Goal: Task Accomplishment & Management: Manage account settings

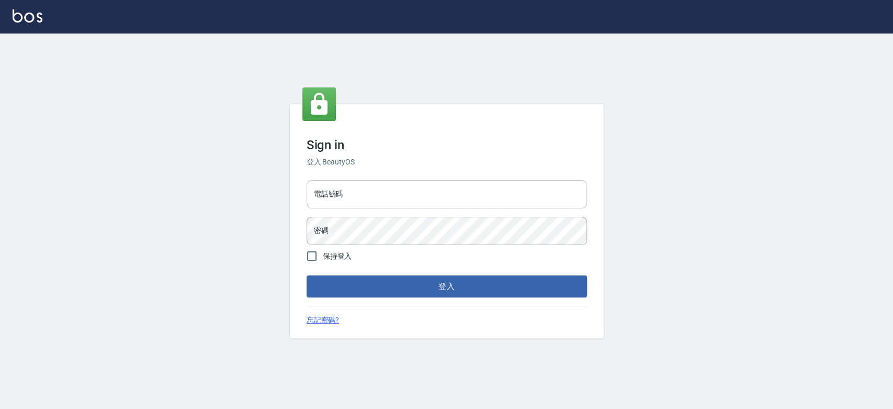
click at [398, 199] on input "電話號碼" at bounding box center [447, 194] width 281 height 28
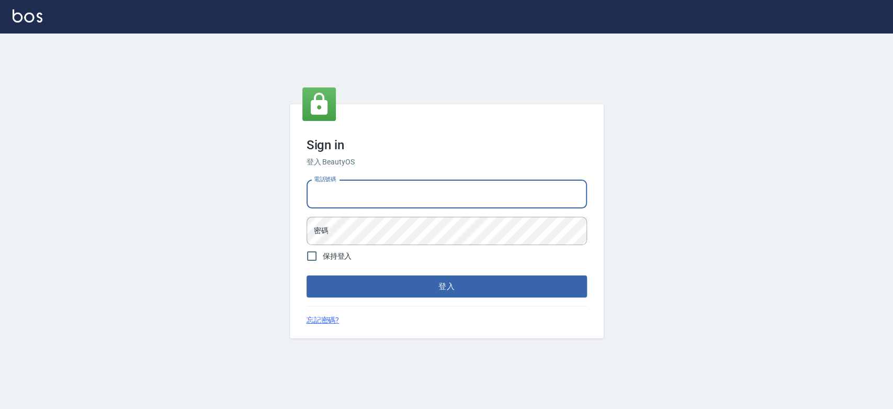
type input "0900000991"
drag, startPoint x: 353, startPoint y: 204, endPoint x: 265, endPoint y: 212, distance: 88.3
click at [273, 211] on div "Sign in 登入 BeautyOS 電話號碼 0900000991 電話號碼 密碼 密碼 保持登入 登入 忘記密碼?" at bounding box center [446, 220] width 893 height 375
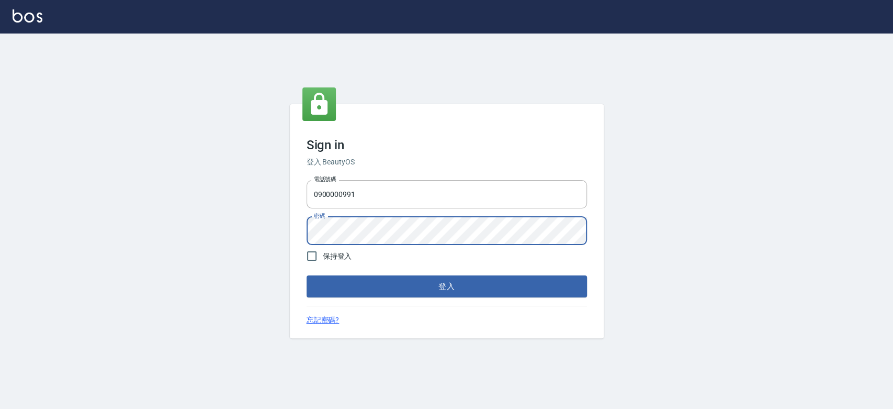
click at [307, 275] on button "登入" at bounding box center [447, 286] width 281 height 22
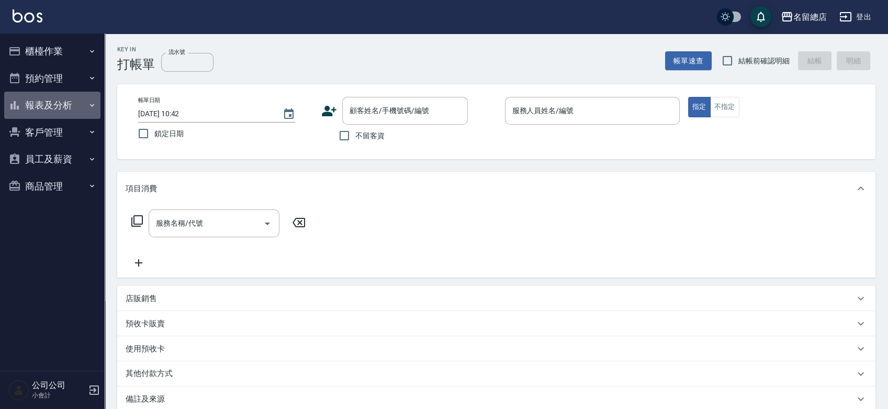
click at [73, 104] on button "報表及分析" at bounding box center [52, 105] width 96 height 27
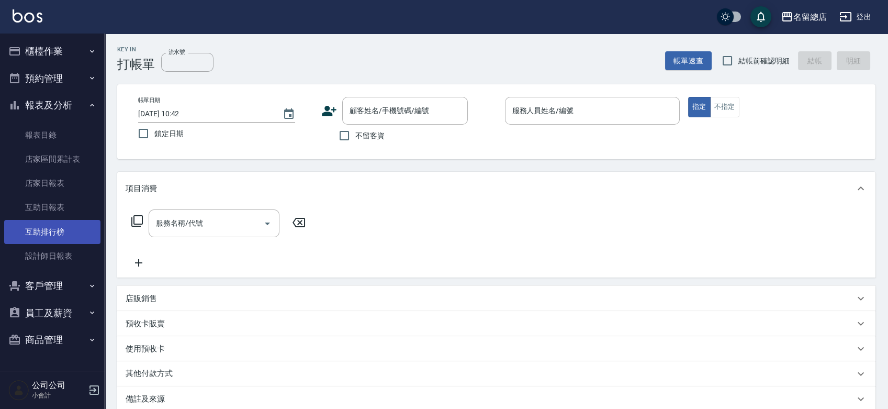
click at [70, 233] on link "互助排行榜" at bounding box center [52, 232] width 96 height 24
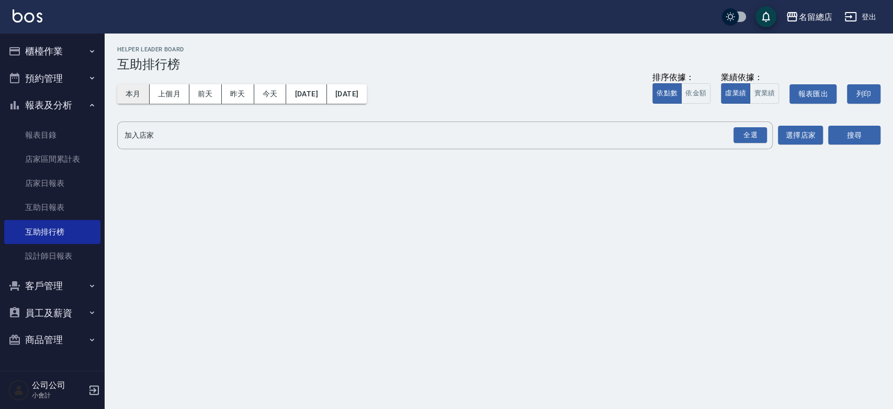
click at [143, 97] on button "本月" at bounding box center [133, 93] width 32 height 19
click at [750, 132] on div "全選" at bounding box center [750, 135] width 33 height 16
click at [766, 90] on button "實業績" at bounding box center [764, 93] width 29 height 20
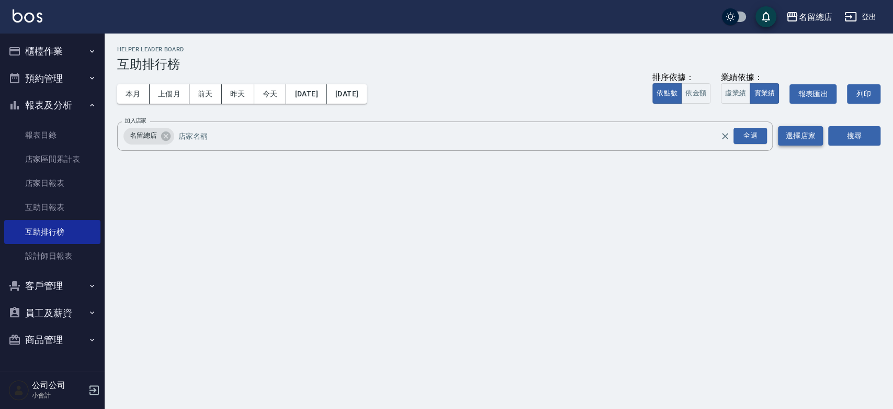
click at [800, 136] on button "選擇店家" at bounding box center [800, 135] width 45 height 19
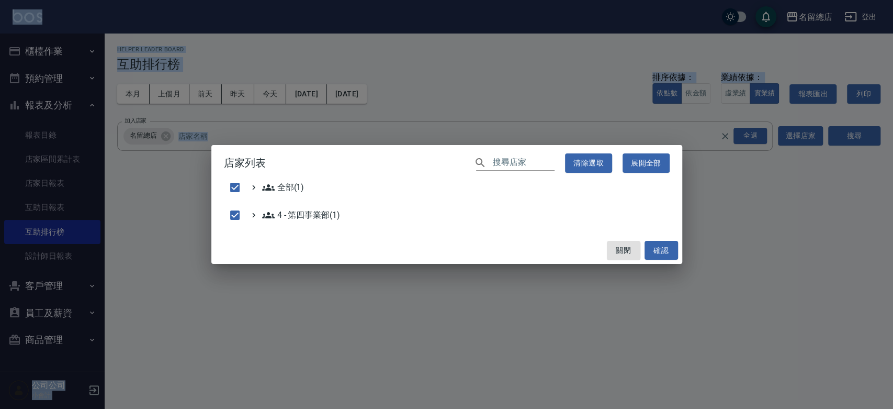
click at [801, 136] on div "店家列表 ​ 清除選取 展開全部 全部(1) 4 - 第四事業部(1) 關閉 確認" at bounding box center [446, 204] width 893 height 409
checkbox input "false"
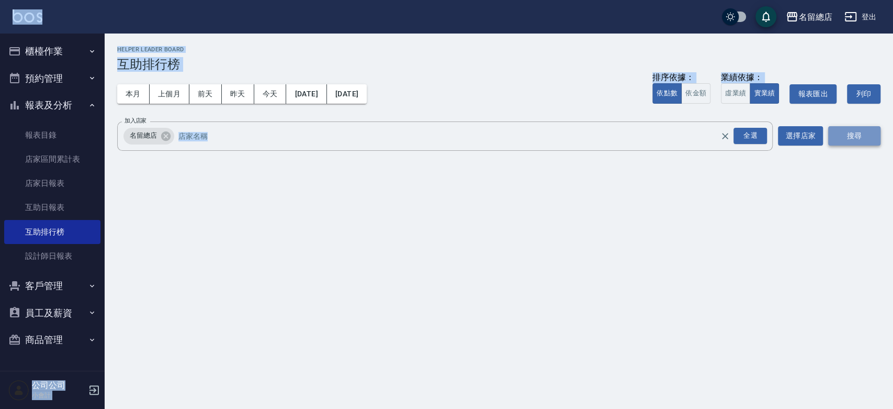
click at [839, 133] on button "搜尋" at bounding box center [855, 135] width 52 height 19
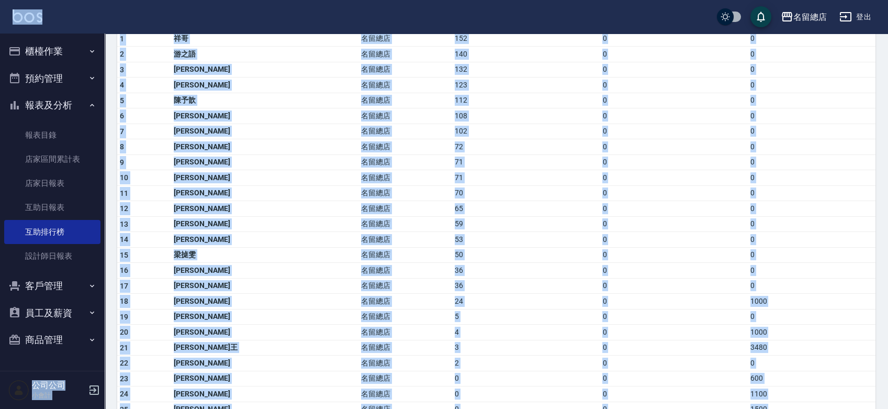
scroll to position [174, 0]
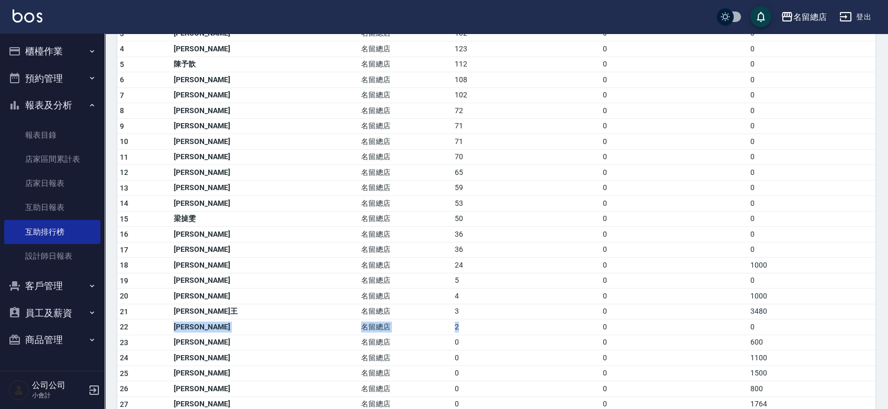
drag, startPoint x: 186, startPoint y: 324, endPoint x: 389, endPoint y: 323, distance: 203.1
click at [391, 324] on tr "22 邱靜瑩 名留總店 2 0 0" at bounding box center [496, 327] width 758 height 16
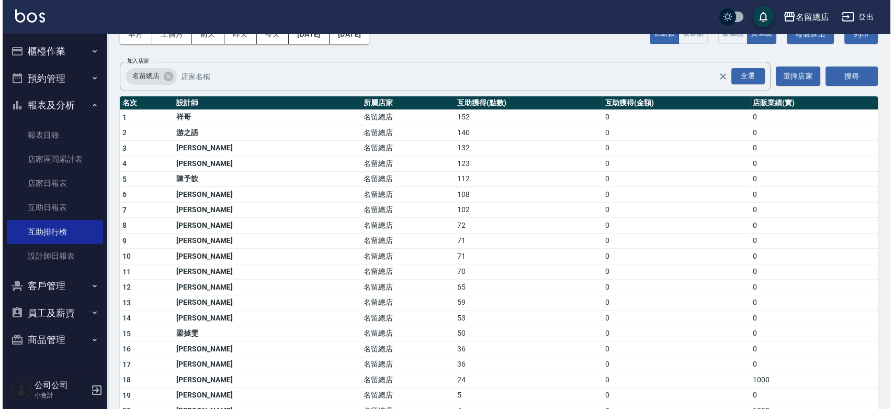
scroll to position [0, 0]
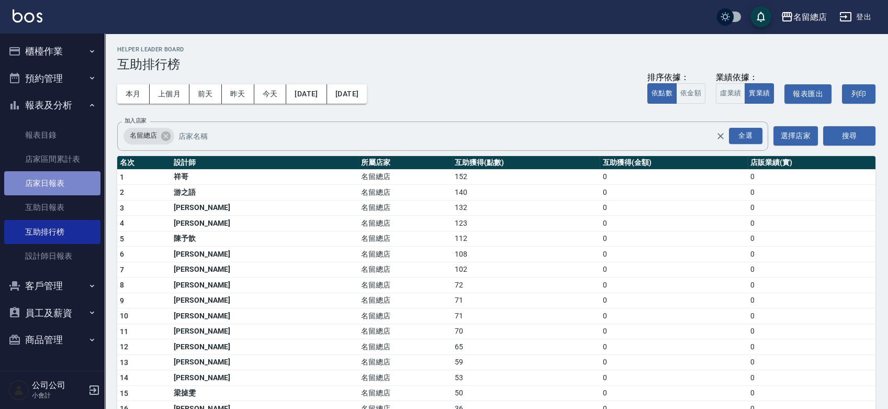
click at [64, 183] on link "店家日報表" at bounding box center [52, 183] width 96 height 24
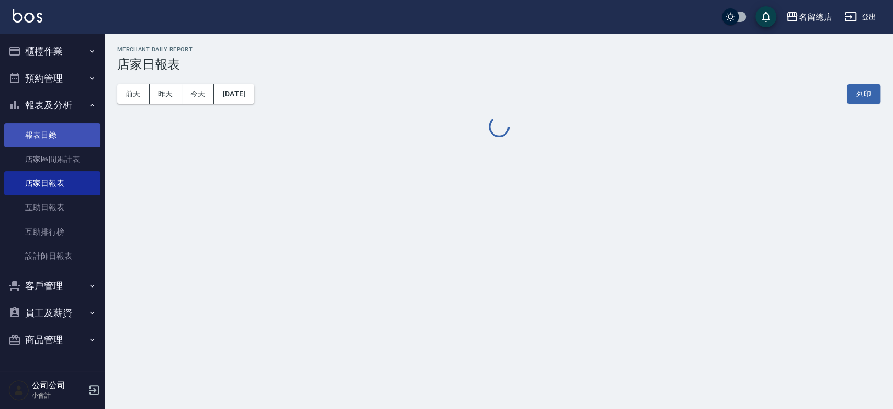
click at [66, 135] on link "報表目錄" at bounding box center [52, 135] width 96 height 24
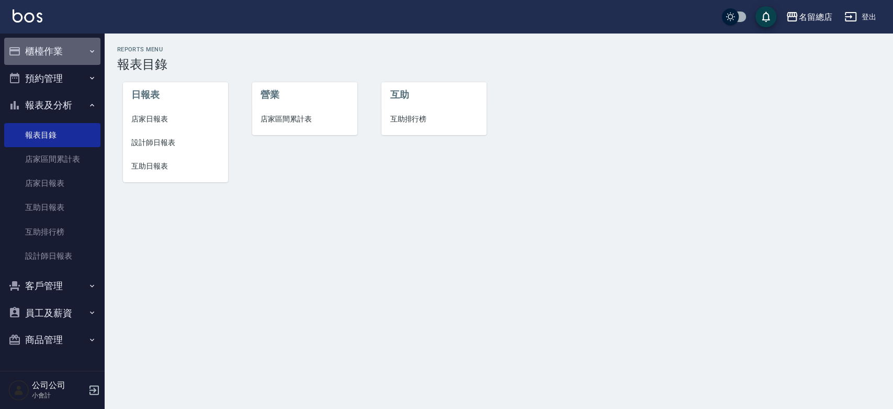
drag, startPoint x: 61, startPoint y: 43, endPoint x: 63, endPoint y: 52, distance: 8.5
click at [61, 44] on button "櫃檯作業" at bounding box center [52, 51] width 96 height 27
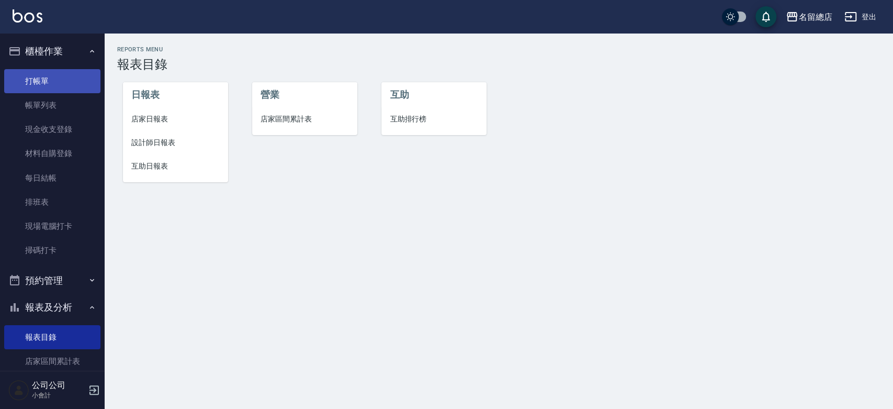
click at [64, 81] on link "打帳單" at bounding box center [52, 81] width 96 height 24
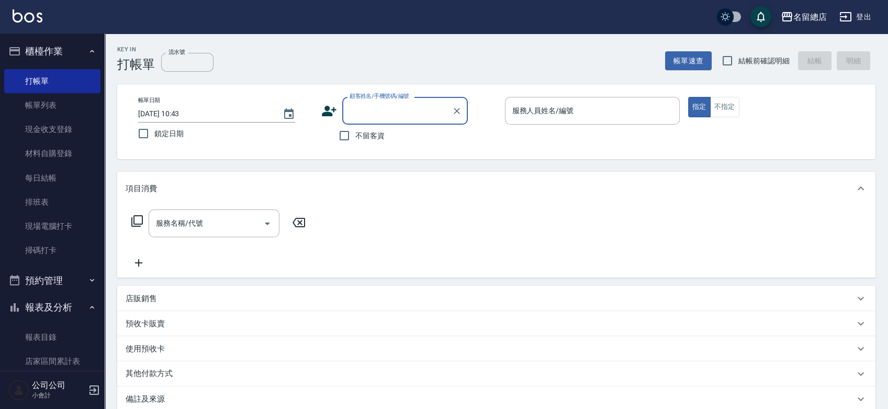
click at [856, 20] on button "登出" at bounding box center [855, 16] width 40 height 19
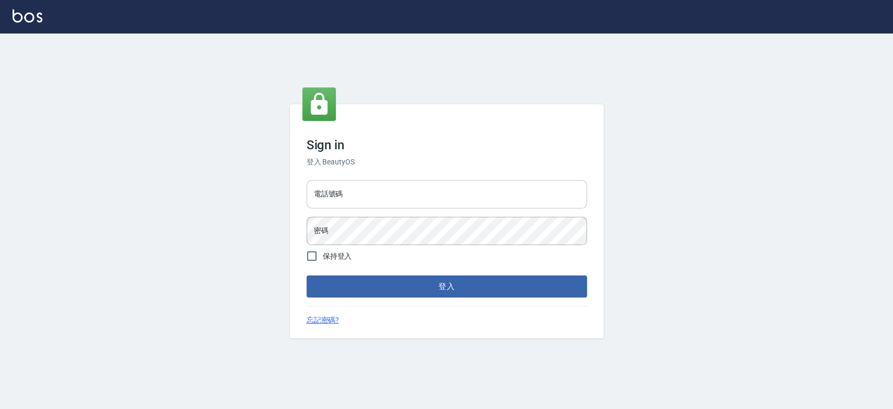
click at [425, 195] on input "電話號碼" at bounding box center [447, 194] width 281 height 28
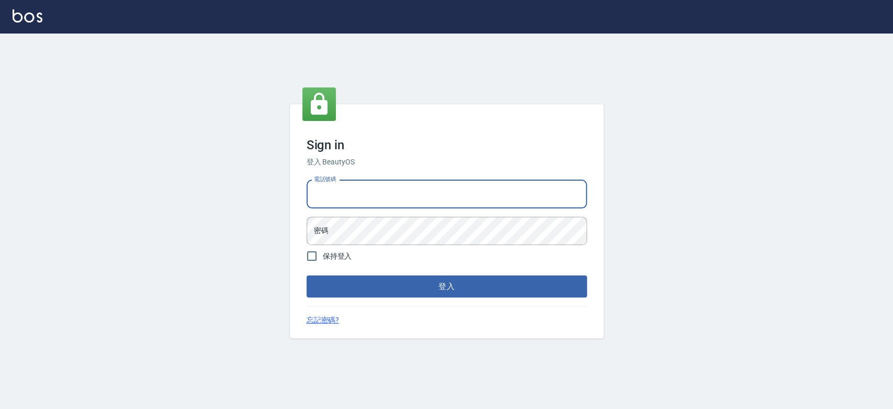
type input "0938245198"
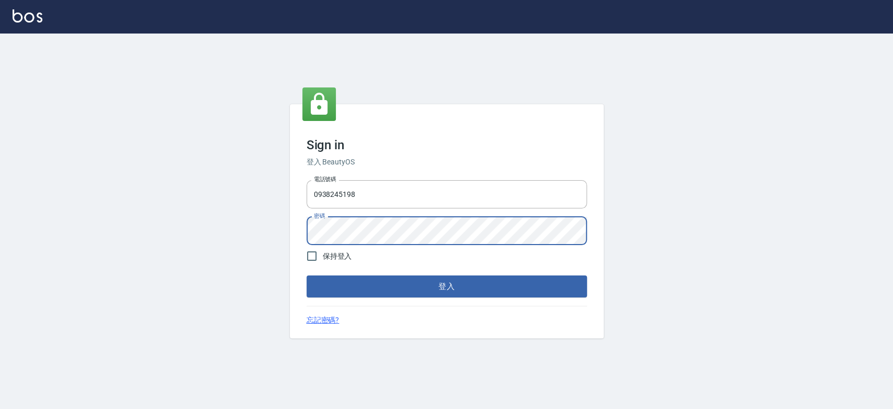
click at [307, 275] on button "登入" at bounding box center [447, 286] width 281 height 22
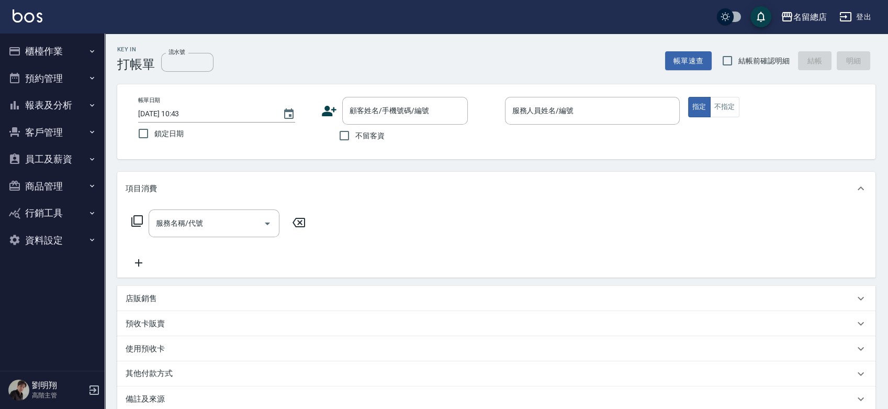
click at [68, 32] on div "名留總店 登出" at bounding box center [444, 16] width 888 height 33
click at [45, 43] on button "櫃檯作業" at bounding box center [52, 51] width 96 height 27
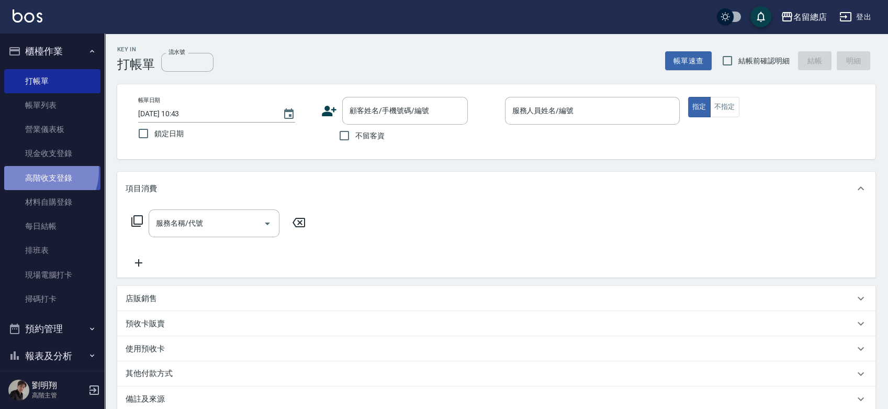
click at [43, 171] on link "高階收支登錄" at bounding box center [52, 178] width 96 height 24
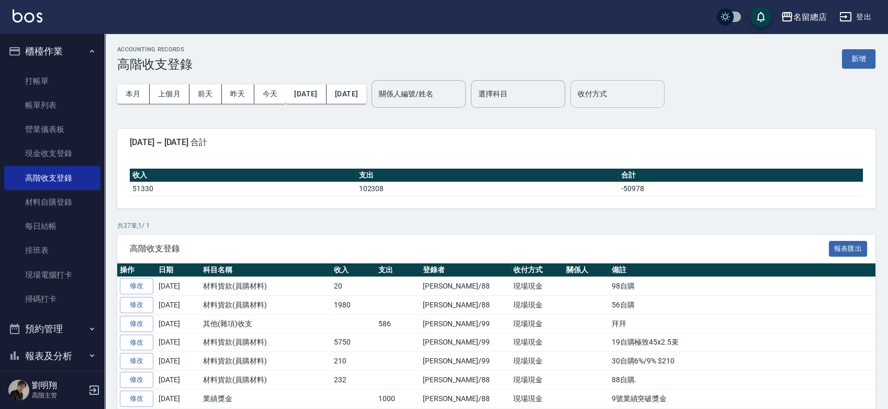
click at [646, 96] on input "收付方式" at bounding box center [617, 94] width 85 height 18
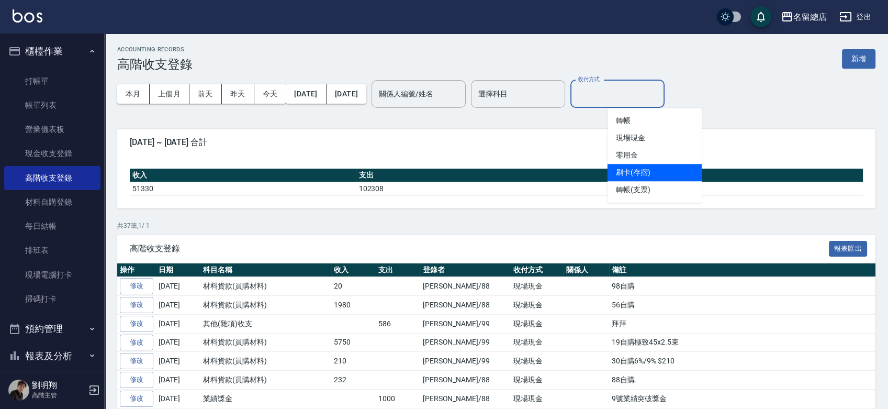
click at [651, 171] on li "刷卡(存摺)" at bounding box center [655, 172] width 94 height 17
type input "刷卡(存摺)"
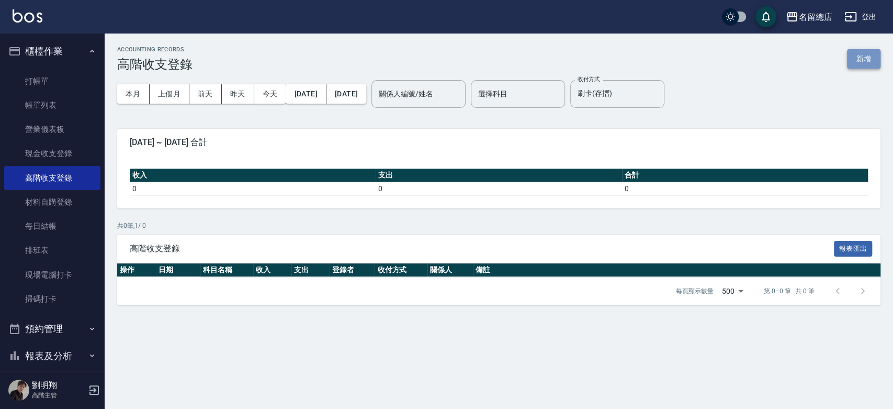
click at [876, 63] on button "新增" at bounding box center [863, 58] width 33 height 19
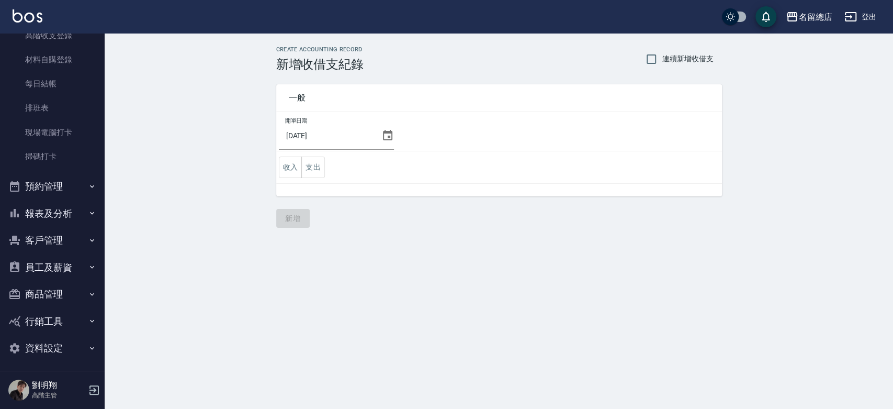
scroll to position [145, 0]
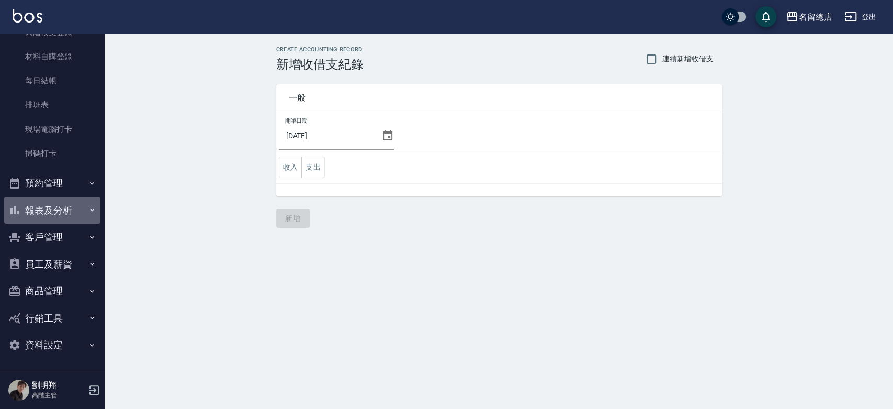
click at [63, 212] on button "報表及分析" at bounding box center [52, 210] width 96 height 27
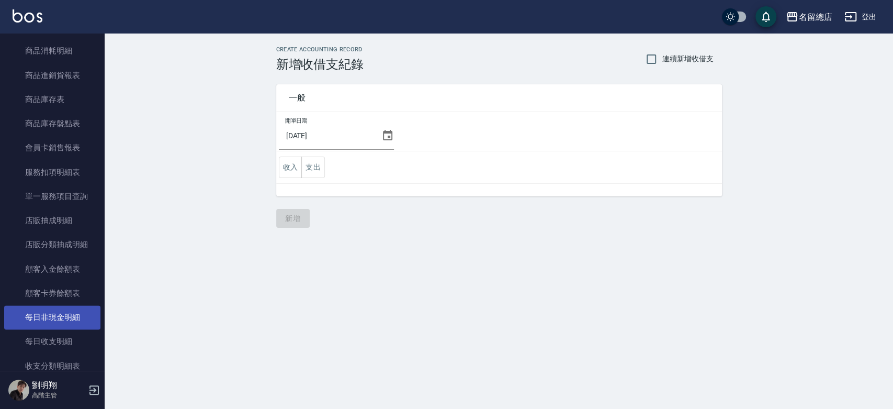
scroll to position [843, 0]
click at [79, 319] on link "每日非現金明細" at bounding box center [52, 317] width 96 height 24
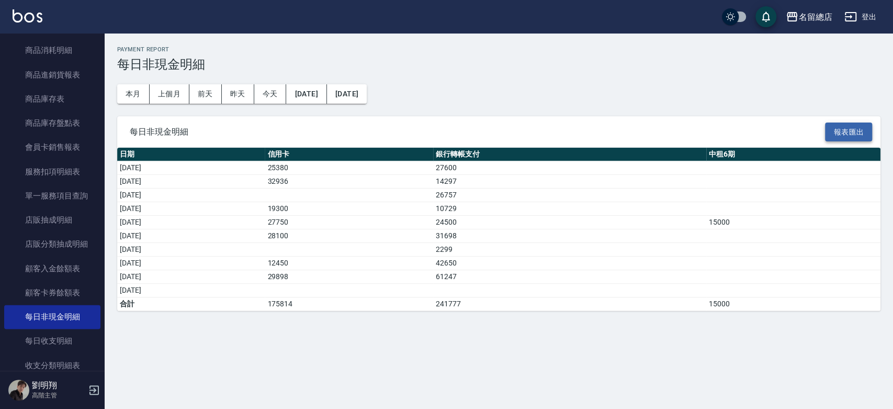
click at [834, 129] on button "報表匯出" at bounding box center [848, 131] width 47 height 19
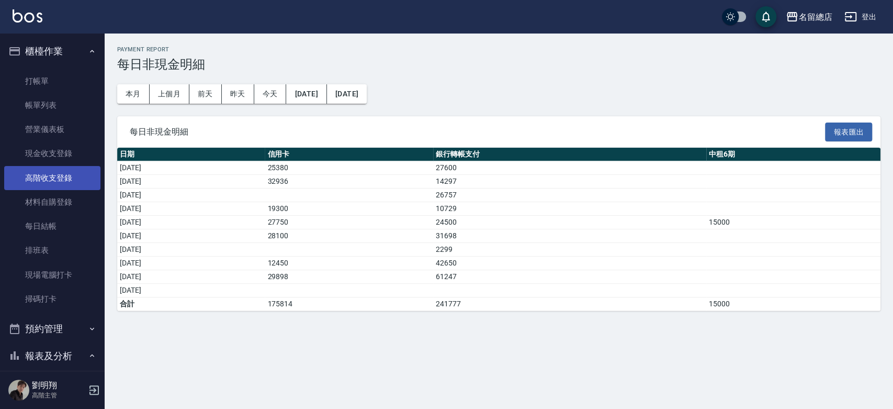
click at [59, 179] on link "高階收支登錄" at bounding box center [52, 178] width 96 height 24
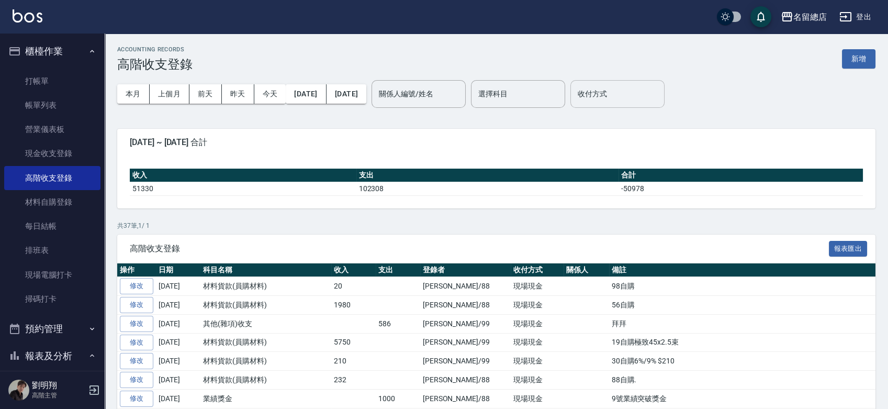
click at [623, 89] on input "收付方式" at bounding box center [617, 94] width 85 height 18
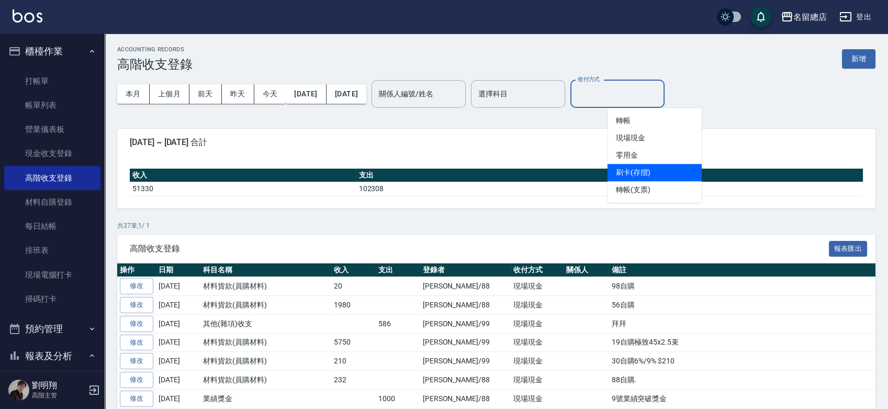
click at [646, 172] on li "刷卡(存摺)" at bounding box center [655, 172] width 94 height 17
type input "刷卡(存摺)"
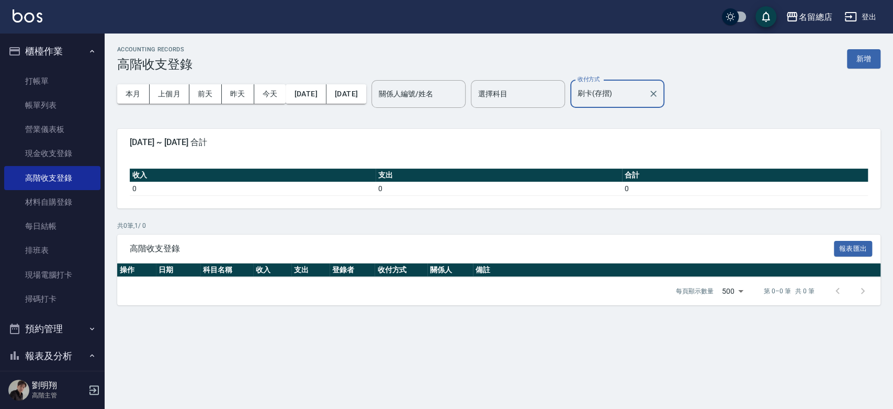
click at [766, 116] on div "ACCOUNTING RECORDS 高階收支登錄 新增 本月 上個月 [DATE] [DATE] [DATE] [DATE] [DATE] 關係人編號/姓名…" at bounding box center [499, 175] width 789 height 284
click at [852, 65] on button "新增" at bounding box center [863, 58] width 33 height 19
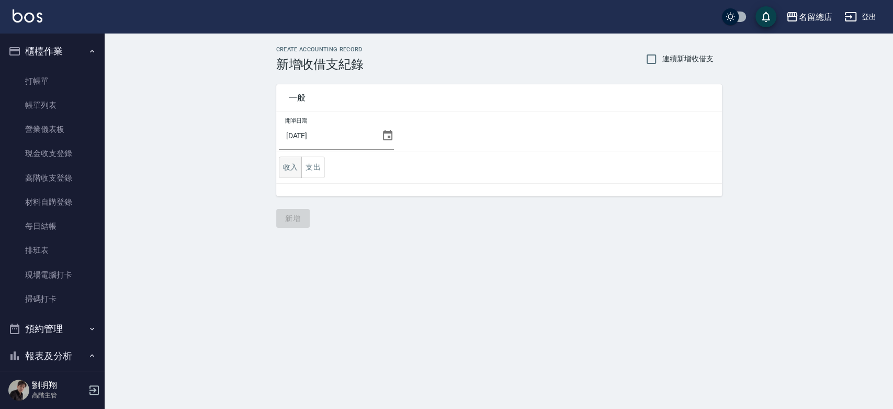
click at [286, 164] on button "收入" at bounding box center [291, 166] width 24 height 21
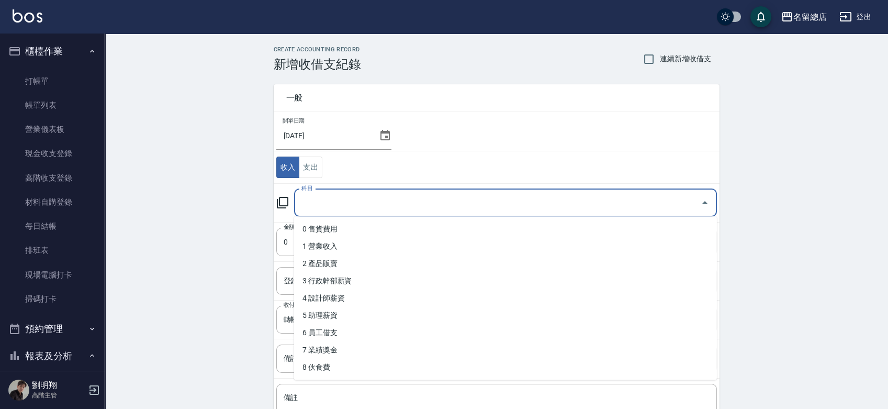
click at [320, 200] on input "科目" at bounding box center [498, 203] width 398 height 18
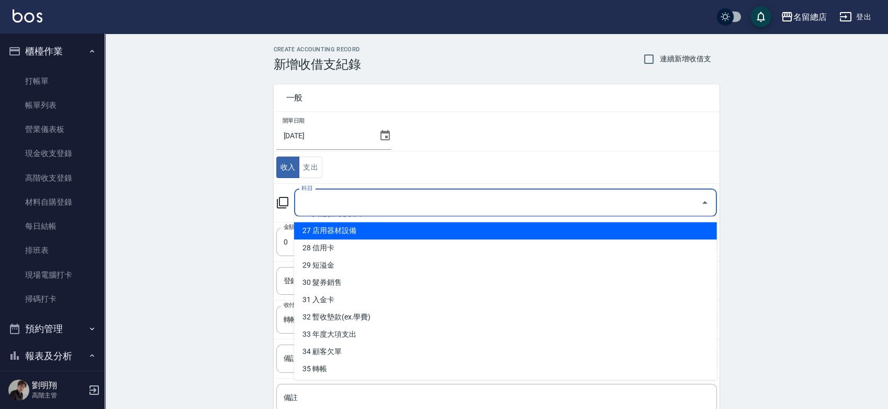
scroll to position [466, 0]
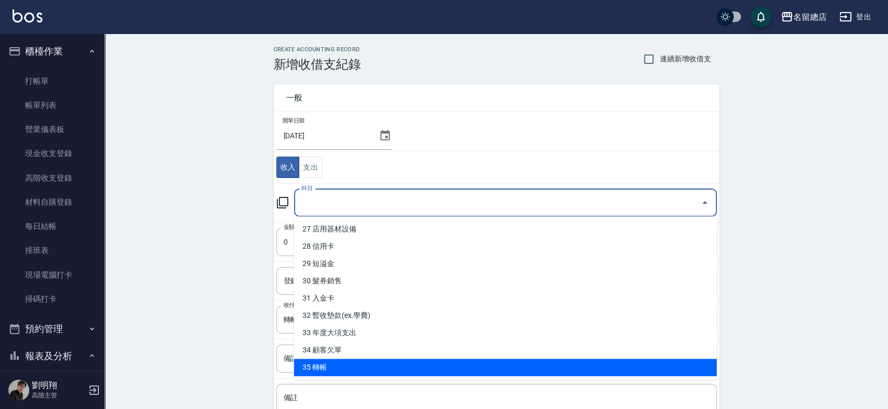
click at [333, 362] on li "35 轉帳" at bounding box center [505, 367] width 423 height 17
type input "35 轉帳"
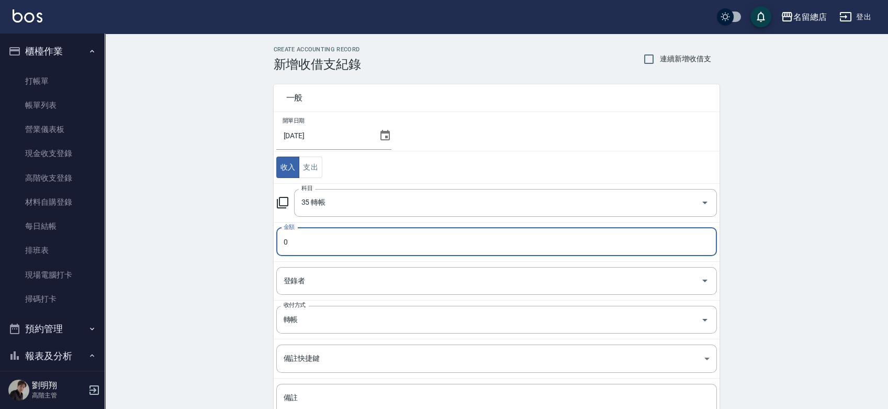
paste input "2760"
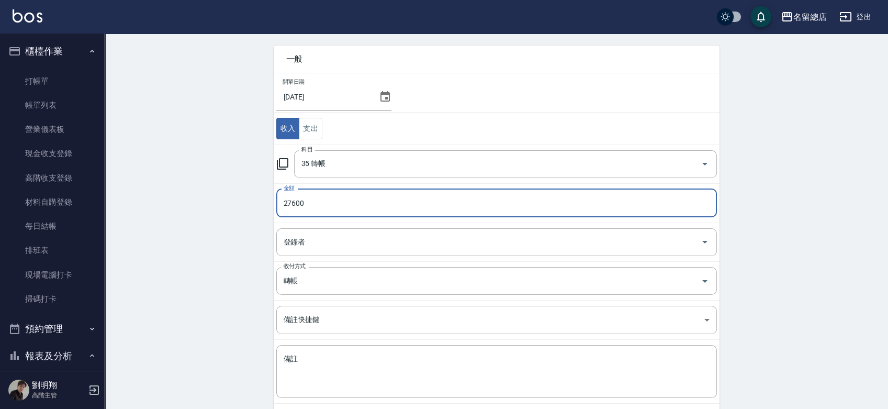
type input "27600"
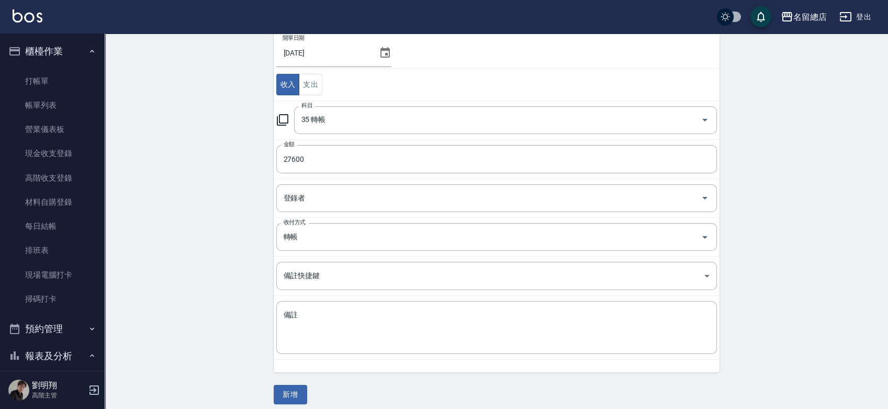
scroll to position [89, 0]
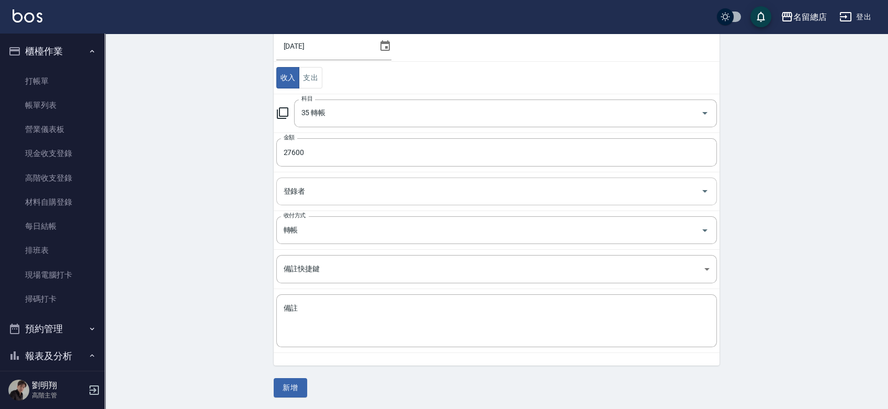
click at [413, 200] on div "登錄者" at bounding box center [496, 191] width 441 height 28
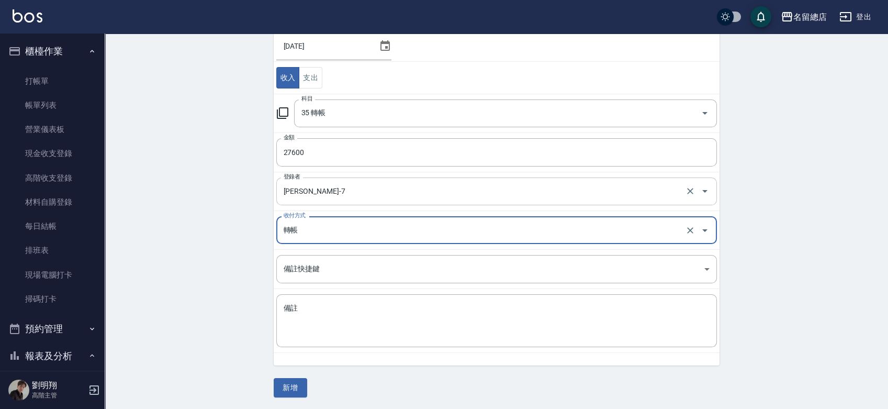
click at [413, 198] on input "[PERSON_NAME]-7" at bounding box center [482, 191] width 402 height 18
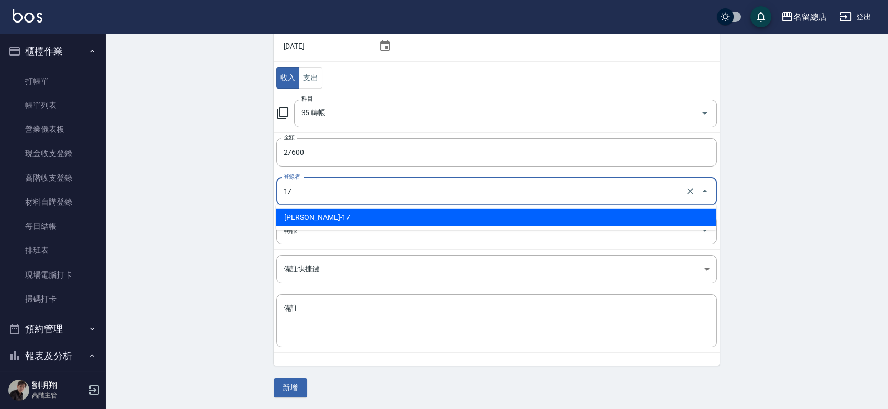
type input "[PERSON_NAME]-17"
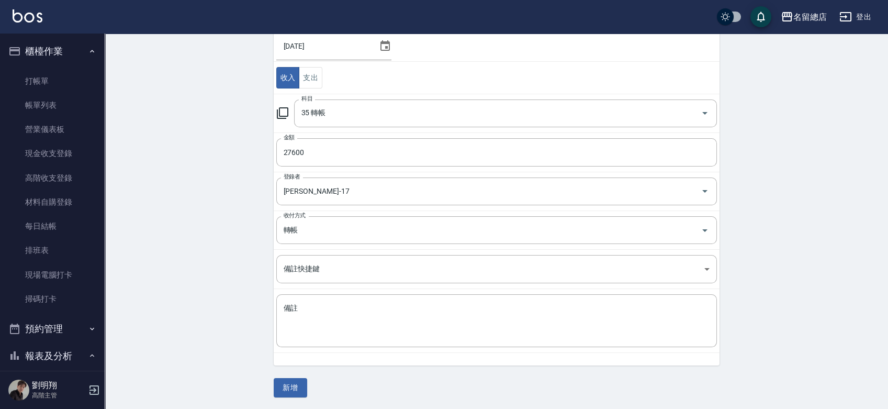
click at [222, 301] on div "CREATE ACCOUNTING RECORD 新增收借支紀錄 連續新增收借支 一般 開單日期 [DATE] 收入 支出 科目 35 轉帳 科目 金額 27…" at bounding box center [496, 177] width 783 height 466
click at [344, 226] on input "轉帳" at bounding box center [482, 230] width 402 height 18
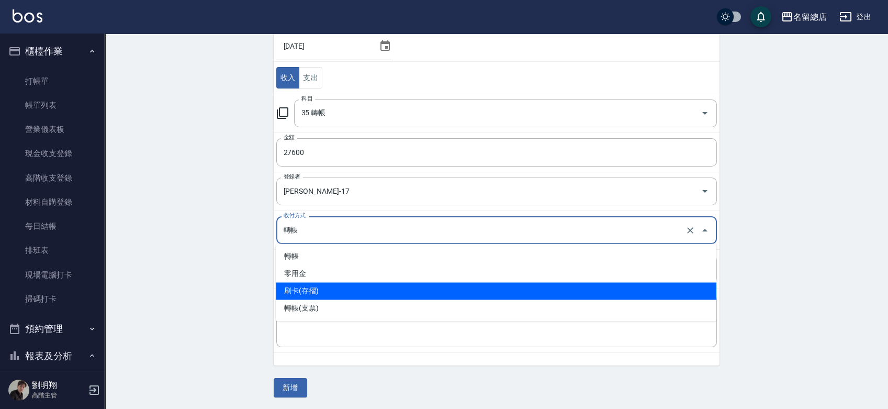
click at [333, 284] on li "刷卡(存摺)" at bounding box center [496, 290] width 441 height 17
type input "刷卡(存摺)"
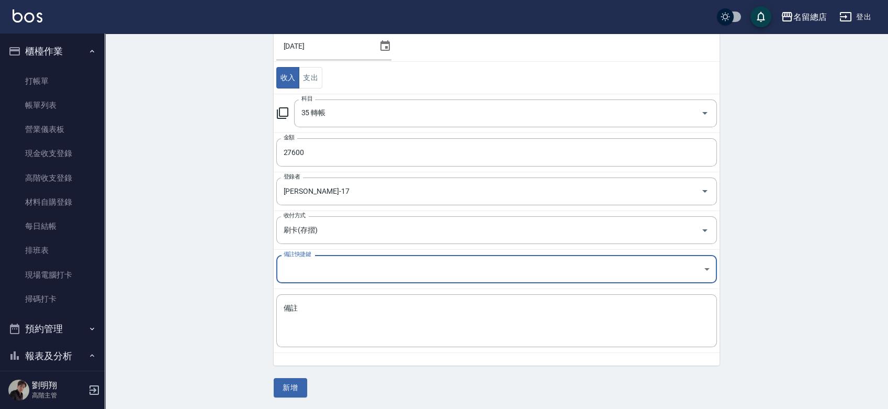
click at [215, 292] on div "CREATE ACCOUNTING RECORD 新增收借支紀錄 連續新增收借支 一般 開單日期 [DATE] 收入 支出 科目 35 轉帳 科目 金額 27…" at bounding box center [496, 177] width 783 height 466
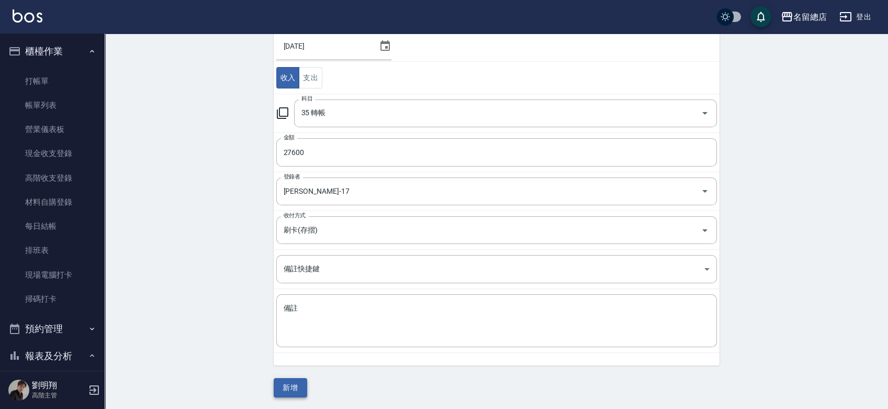
click at [293, 380] on button "新增" at bounding box center [290, 387] width 33 height 19
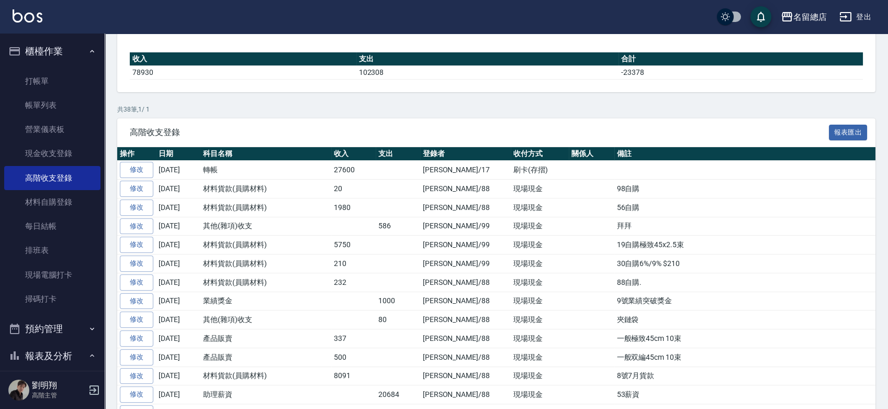
scroll to position [174, 0]
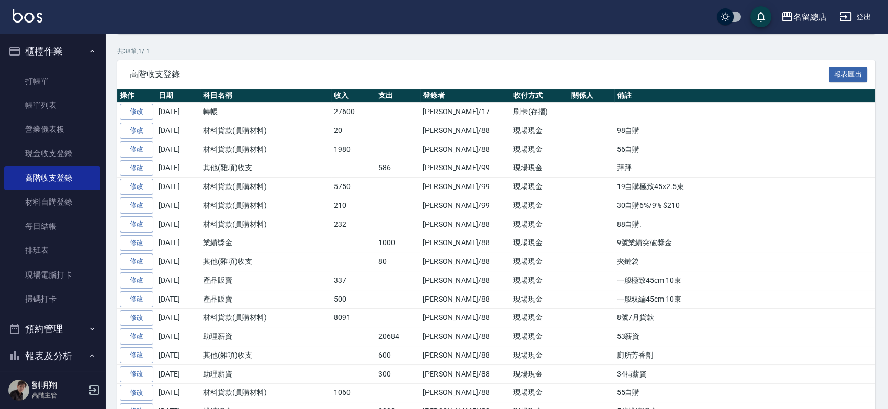
click at [511, 113] on td "刷卡(存摺)" at bounding box center [540, 112] width 58 height 19
click at [142, 109] on link "修改" at bounding box center [136, 112] width 33 height 16
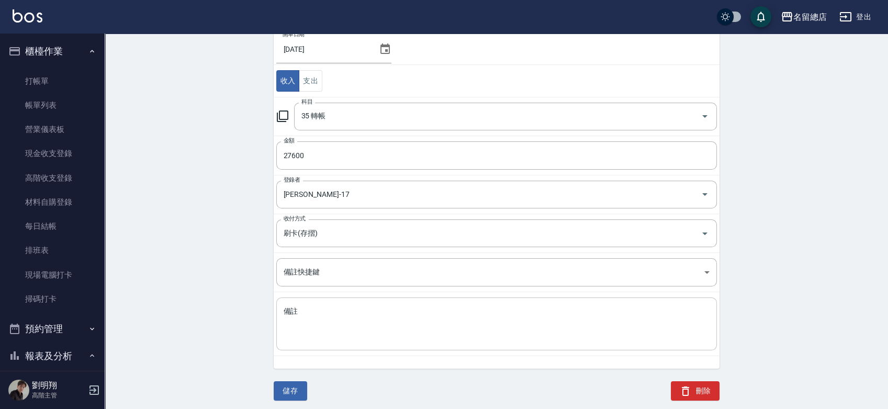
scroll to position [102, 0]
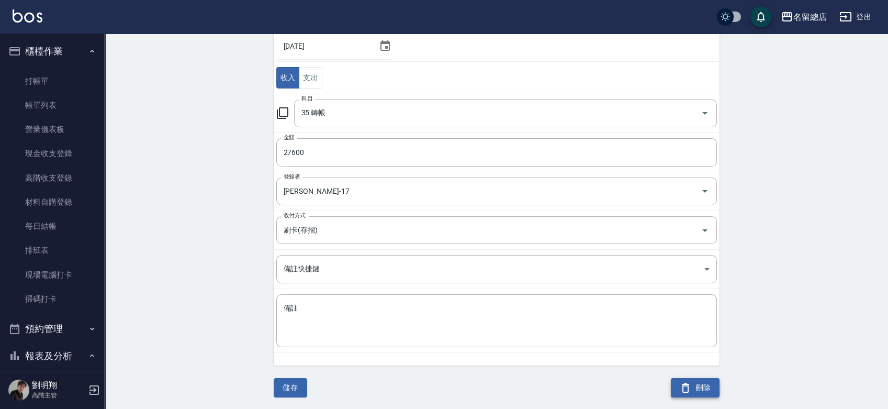
click at [714, 390] on button "刪除" at bounding box center [695, 387] width 49 height 19
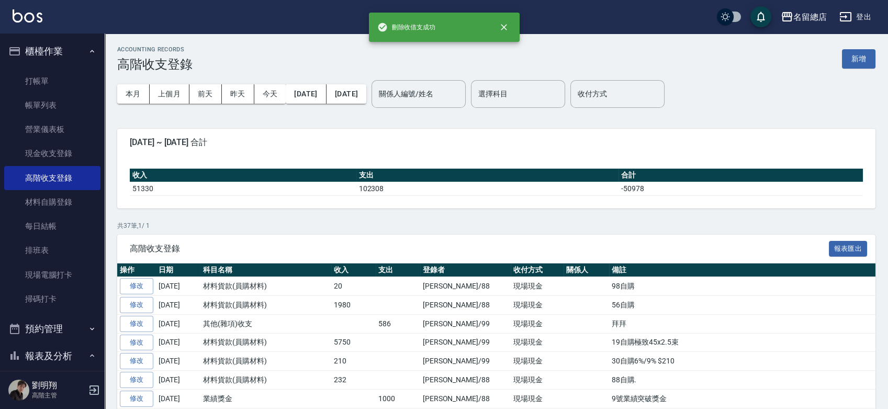
click at [856, 9] on button "登出" at bounding box center [855, 16] width 40 height 19
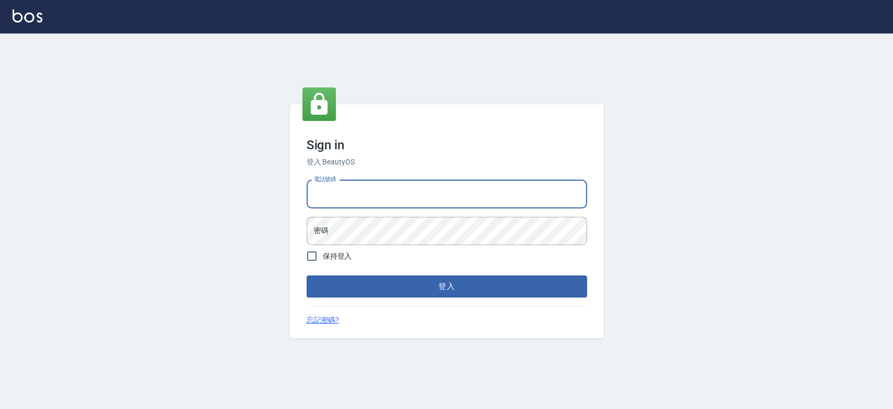
click at [385, 201] on input "電話號碼" at bounding box center [447, 194] width 281 height 28
type input "0900000991"
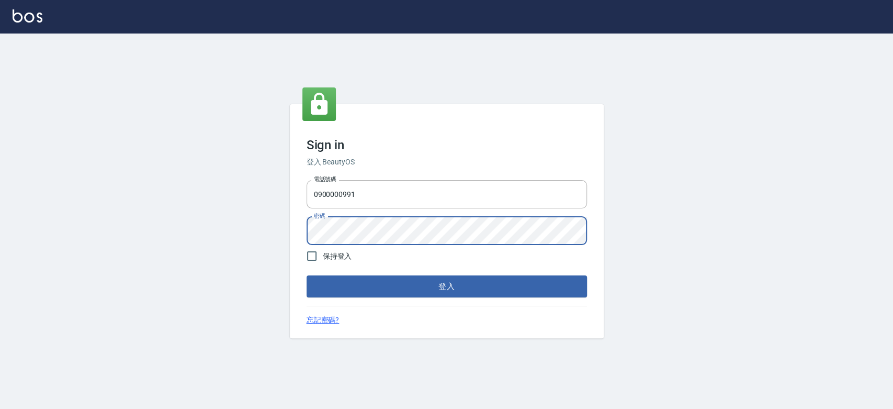
click at [307, 275] on button "登入" at bounding box center [447, 286] width 281 height 22
